Goal: Task Accomplishment & Management: Use online tool/utility

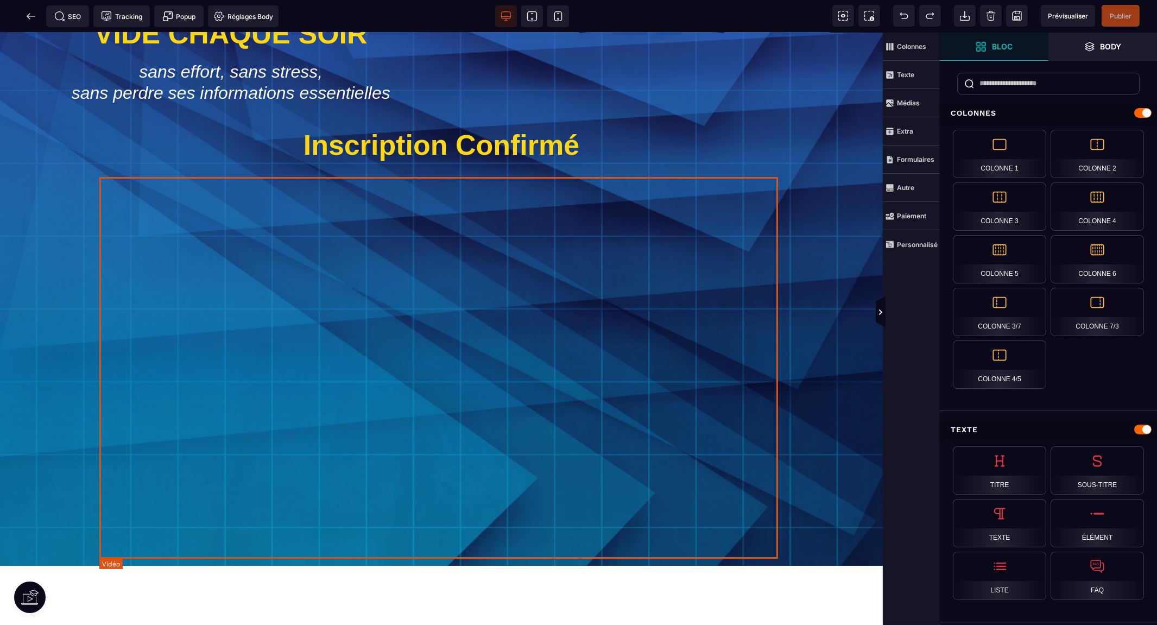
scroll to position [239, 0]
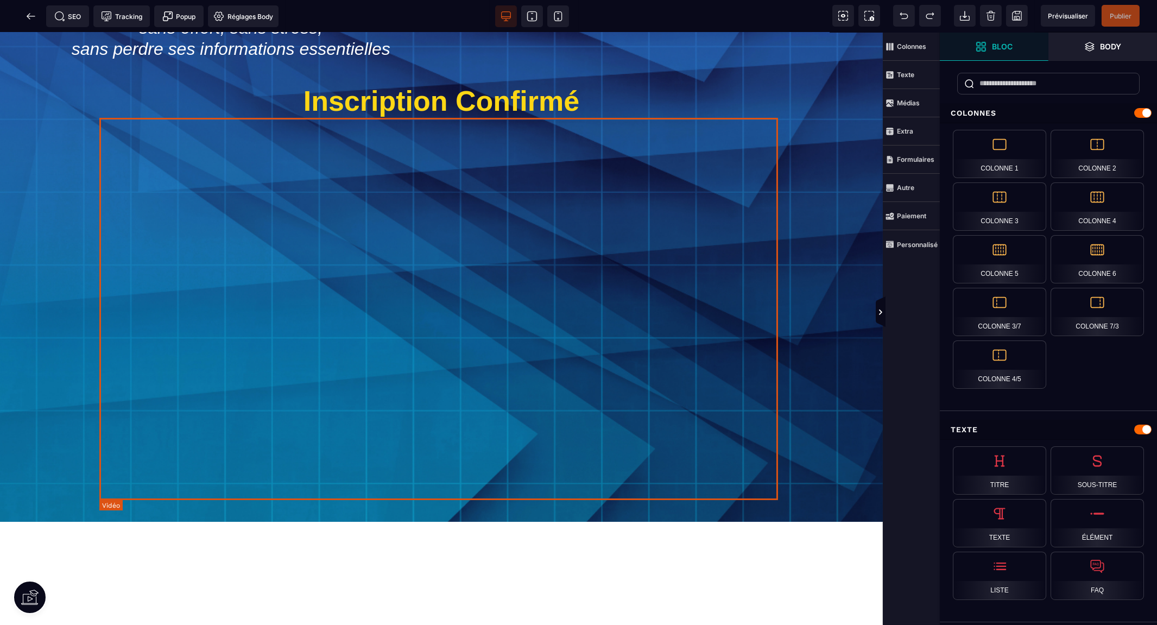
click at [618, 341] on div at bounding box center [441, 309] width 679 height 382
select select "*"
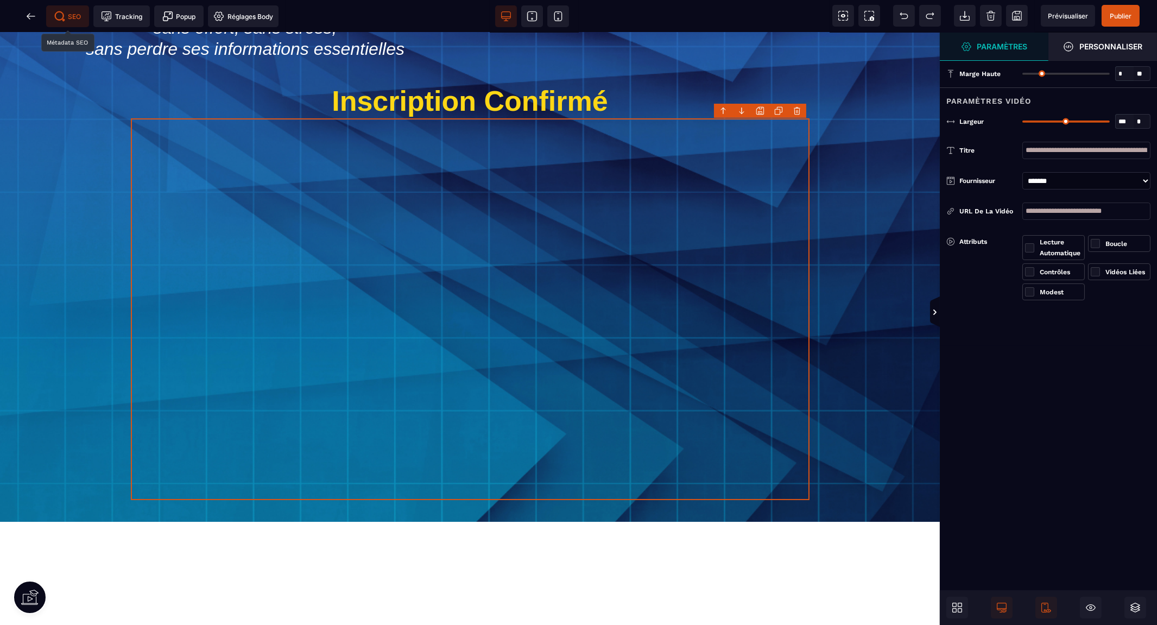
click at [64, 15] on icon at bounding box center [59, 16] width 11 height 11
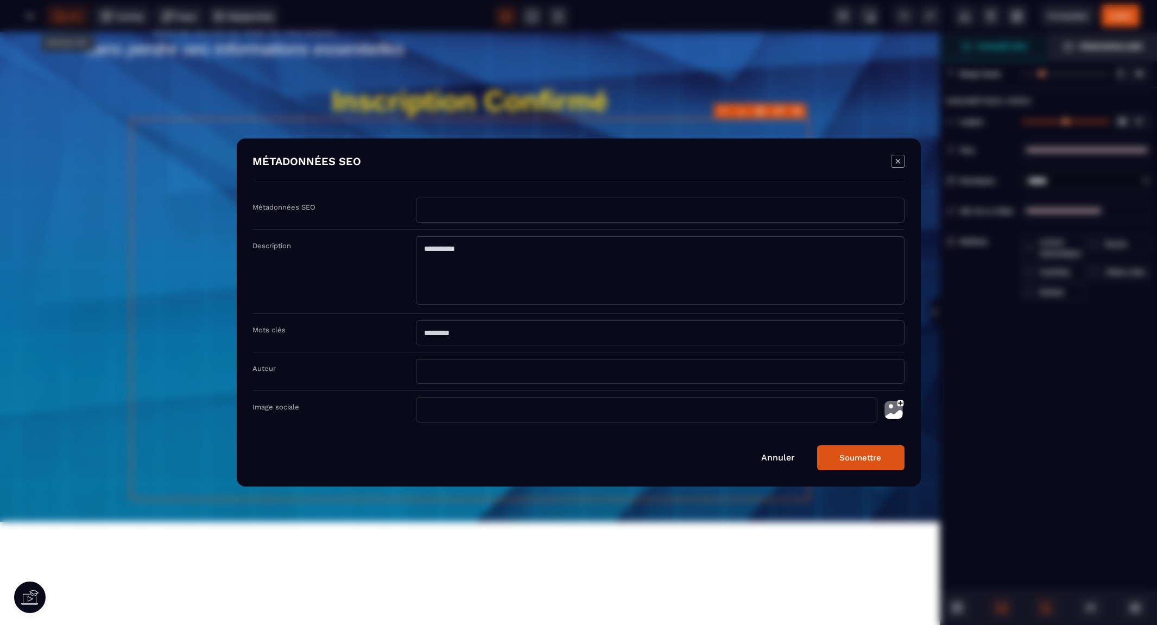
click at [778, 466] on div "Annuler Soumettre" at bounding box center [578, 457] width 651 height 25
click at [778, 459] on link "Annuler" at bounding box center [779, 457] width 34 height 10
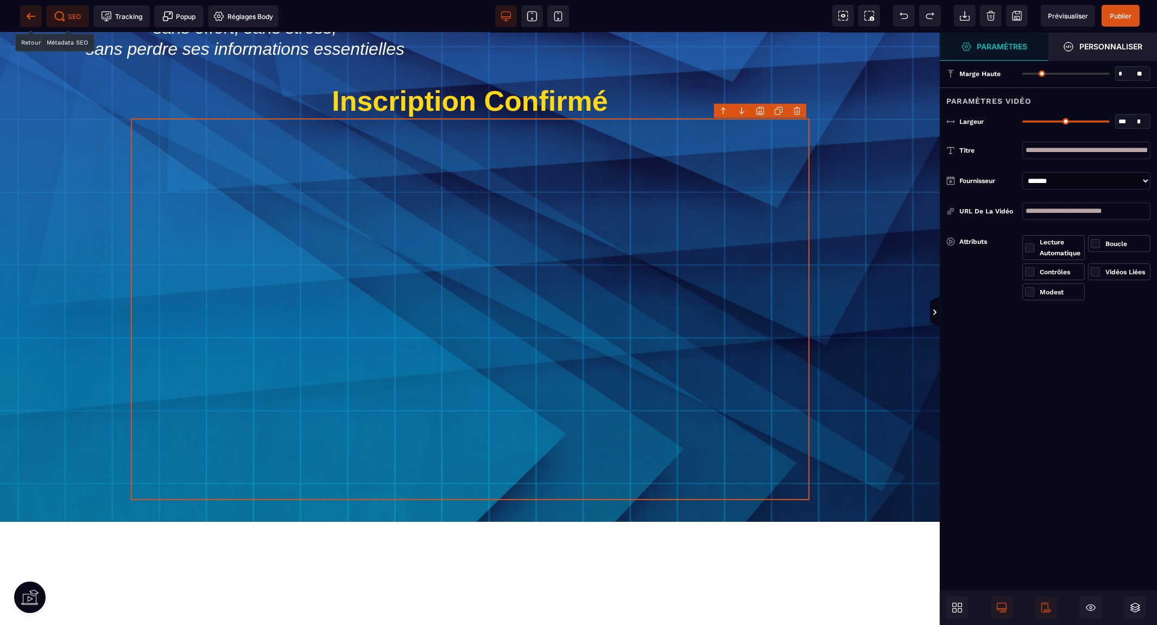
click at [26, 14] on icon at bounding box center [31, 16] width 11 height 11
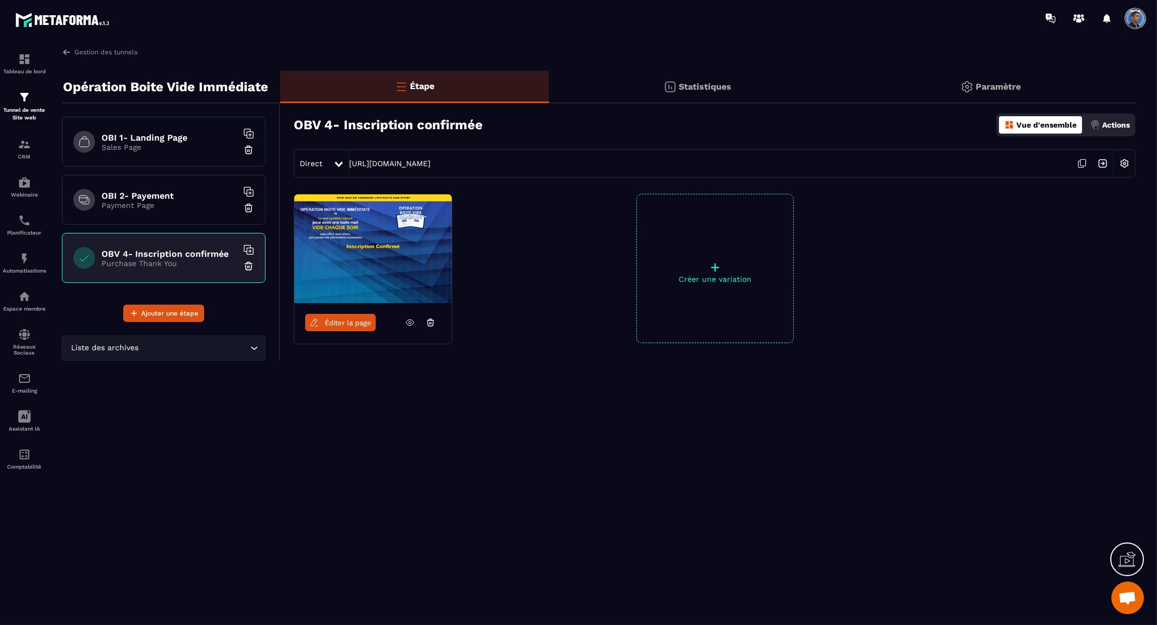
click at [158, 138] on h6 "OBI 1- Landing Page" at bounding box center [170, 137] width 136 height 10
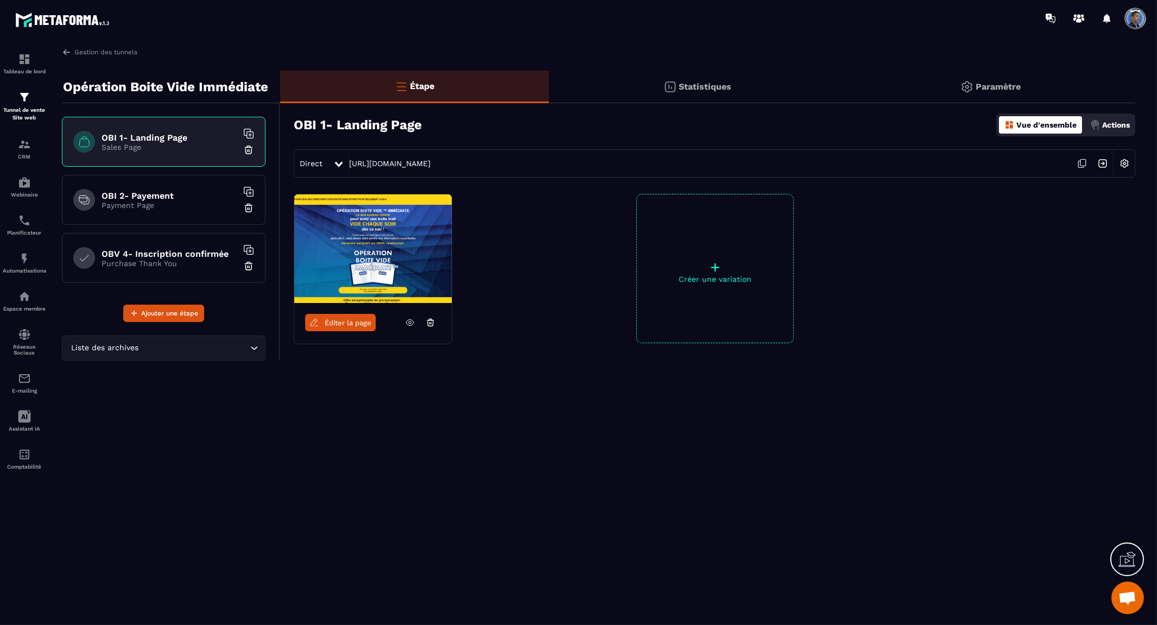
click at [344, 321] on span "Éditer la page" at bounding box center [348, 323] width 47 height 8
